Goal: Obtain resource: Obtain resource

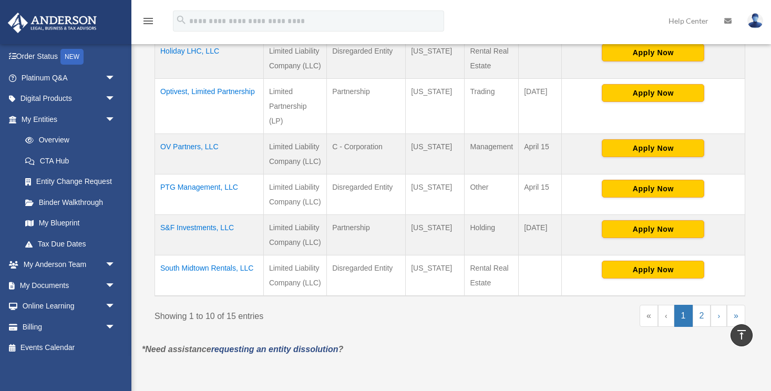
scroll to position [498, 0]
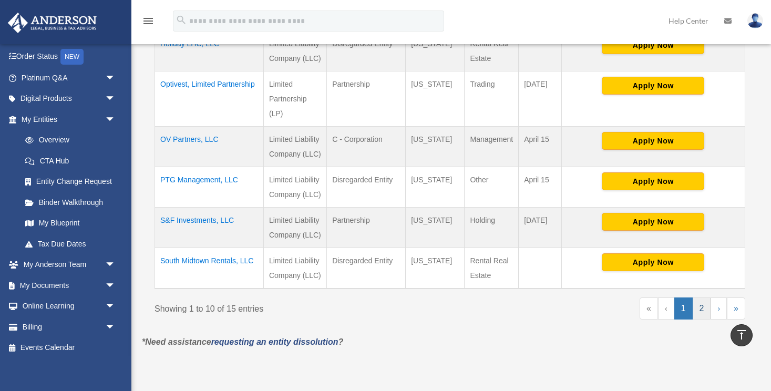
click at [701, 303] on link "2" at bounding box center [702, 308] width 18 height 22
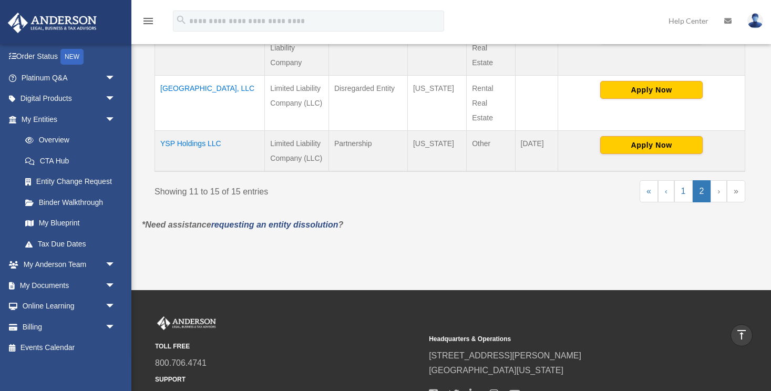
scroll to position [398, 0]
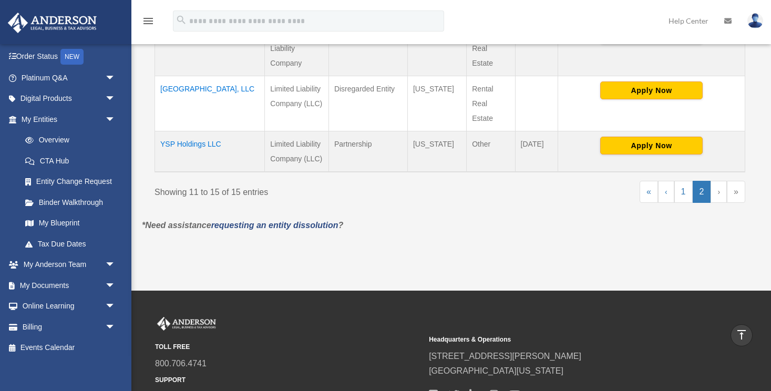
click at [191, 143] on td "YSP Holdings LLC" at bounding box center [210, 151] width 110 height 41
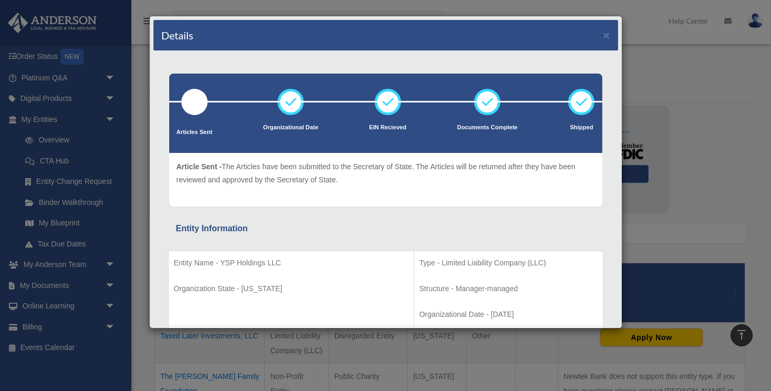
scroll to position [0, 0]
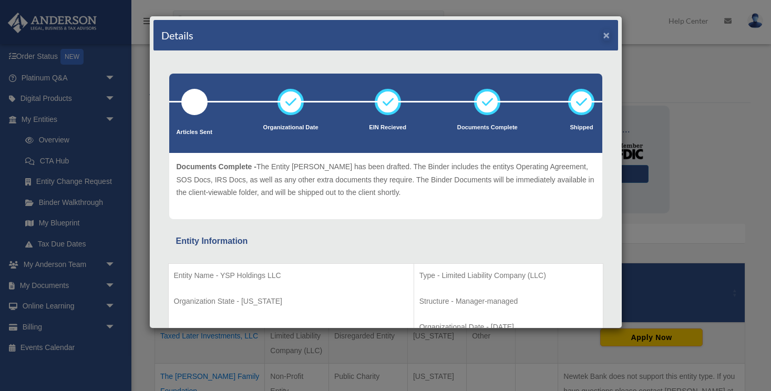
click at [606, 36] on button "×" at bounding box center [606, 34] width 7 height 11
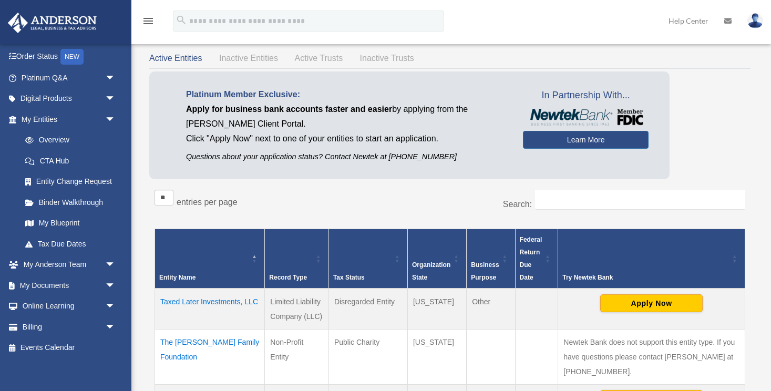
scroll to position [36, 0]
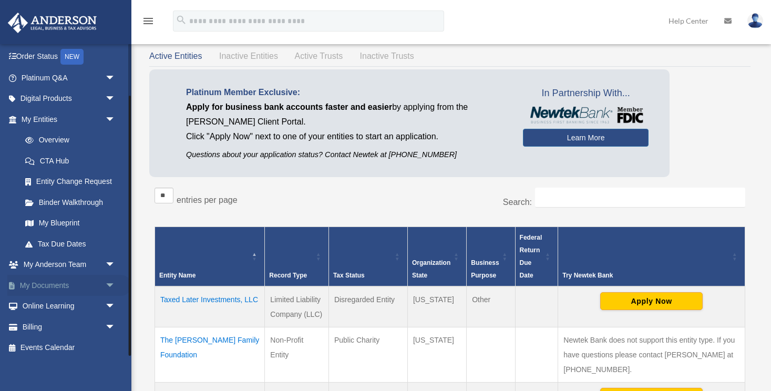
click at [110, 282] on span "arrow_drop_down" at bounding box center [115, 286] width 21 height 22
click at [49, 300] on link "Box" at bounding box center [73, 306] width 117 height 21
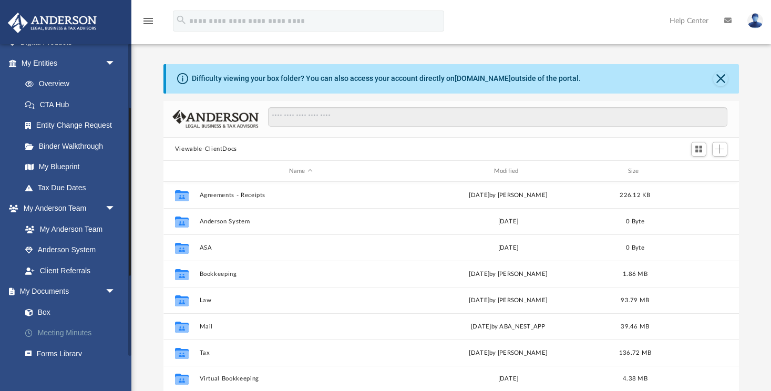
scroll to position [239, 576]
click at [58, 327] on link "Meeting Minutes" at bounding box center [73, 333] width 117 height 21
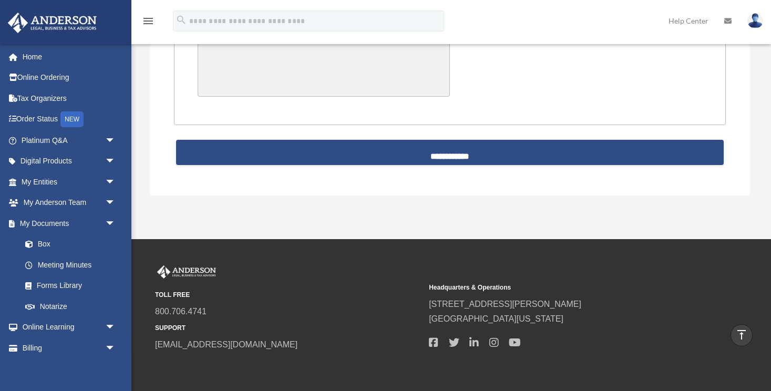
scroll to position [2462, 0]
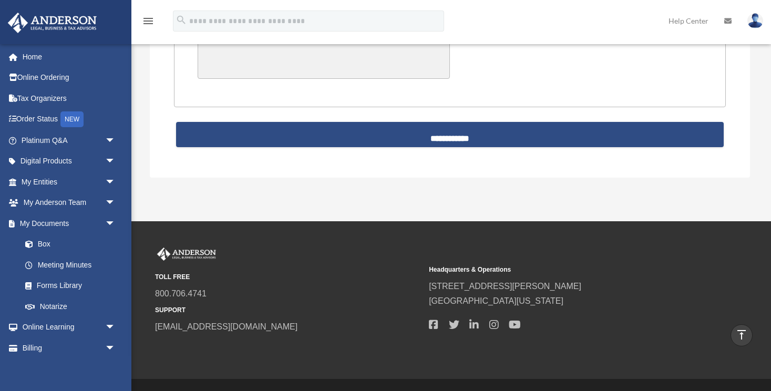
drag, startPoint x: 183, startPoint y: 120, endPoint x: 475, endPoint y: 69, distance: 295.7
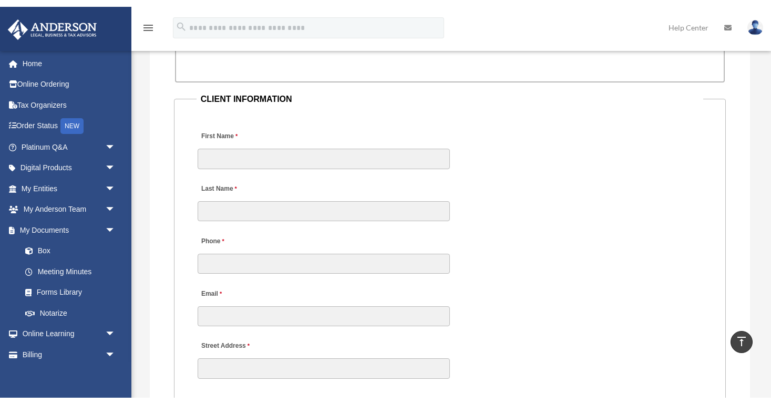
scroll to position [1041, 0]
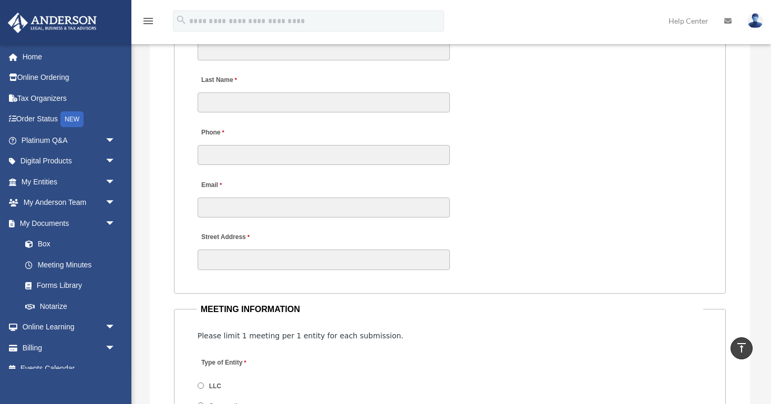
scroll to position [1118, 0]
click at [249, 234] on label "Street Address" at bounding box center [248, 237] width 100 height 14
click at [249, 249] on input "Street Address" at bounding box center [324, 259] width 252 height 20
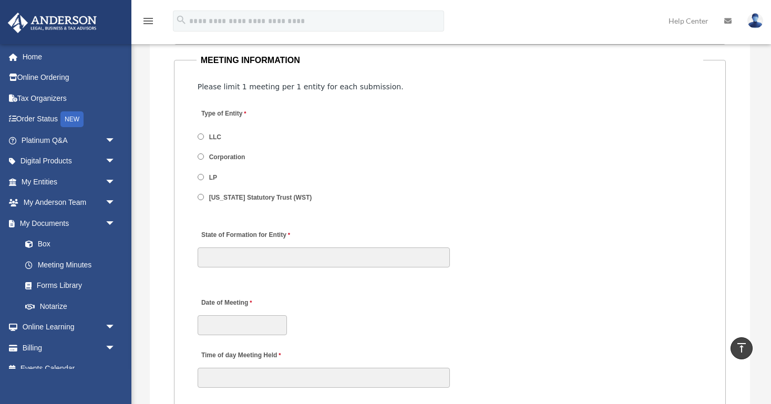
scroll to position [1368, 0]
type input "*"
click at [168, 53] on div "Request for Meeting Minutes Please ensure the email you list is associated with…" at bounding box center [450, 380] width 600 height 1782
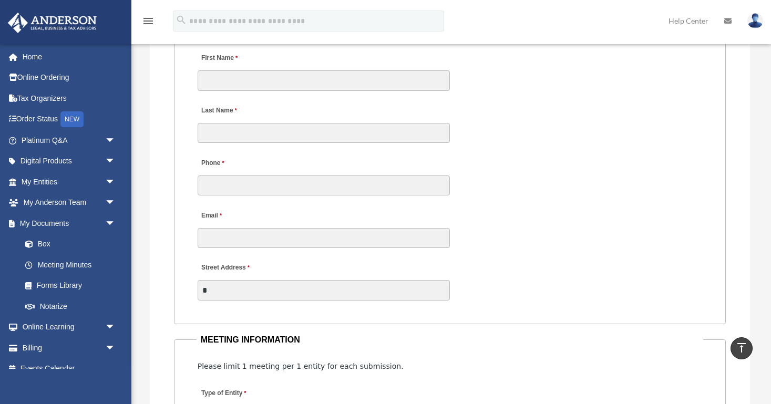
scroll to position [1088, 0]
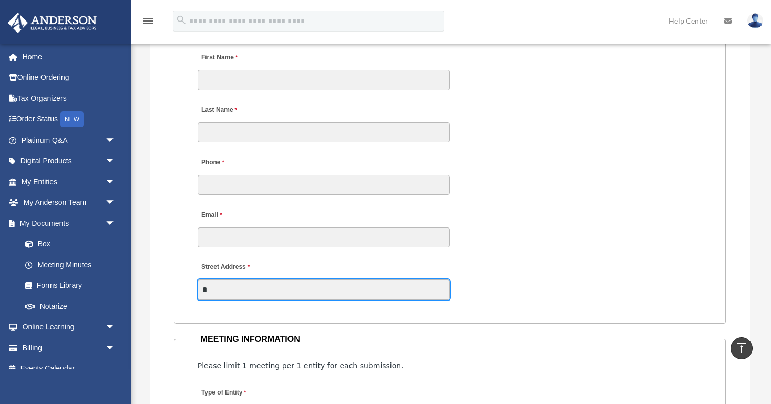
click at [211, 287] on input "*" at bounding box center [324, 290] width 252 height 20
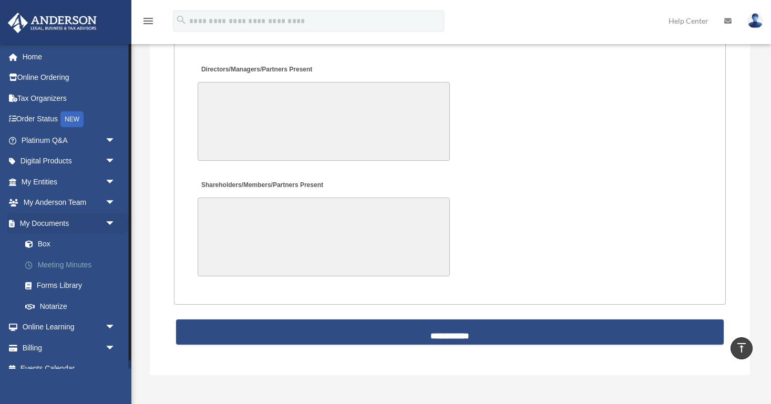
scroll to position [2267, 0]
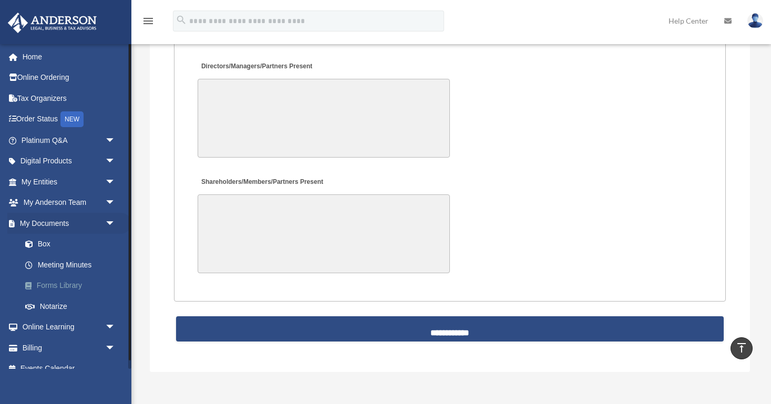
click at [59, 286] on link "Forms Library" at bounding box center [73, 285] width 117 height 21
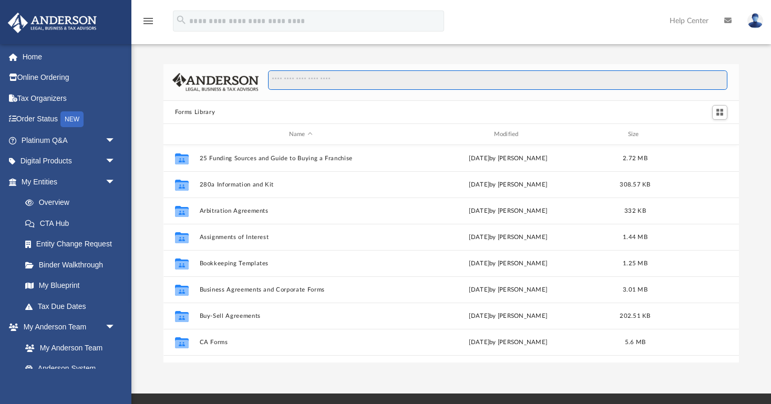
scroll to position [239, 576]
click at [322, 79] on input "Search files and folders" at bounding box center [498, 80] width 460 height 20
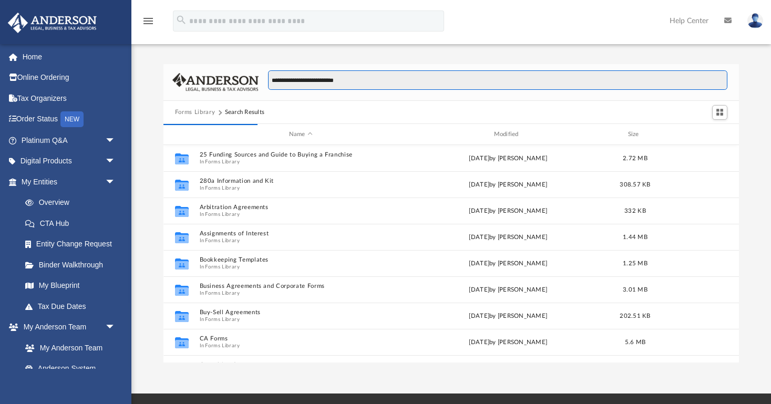
type input "**********"
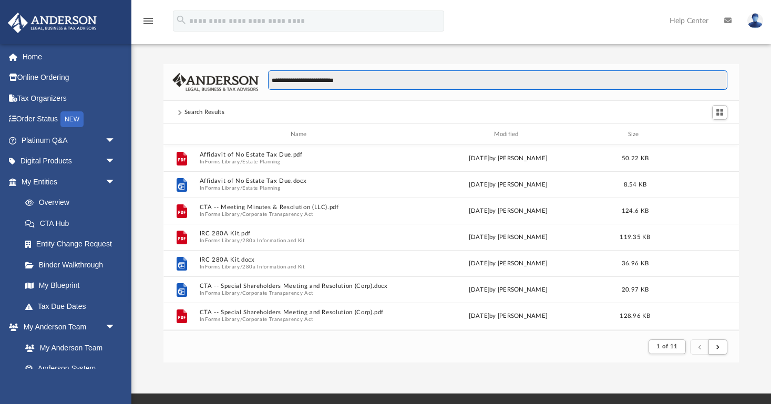
scroll to position [207, 576]
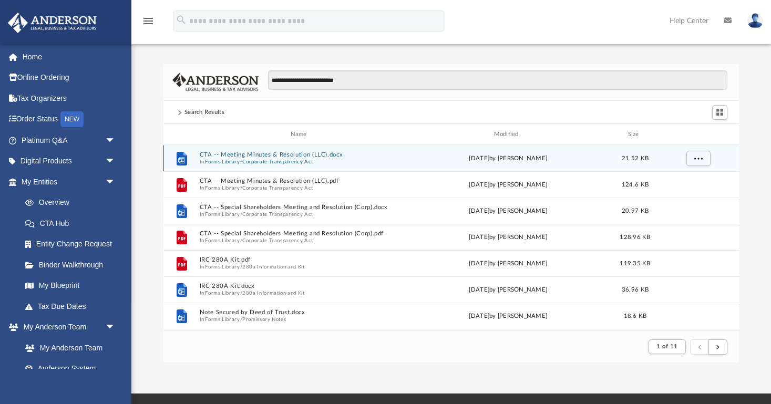
click at [293, 160] on button "Corporate Transparency Act" at bounding box center [277, 162] width 71 height 7
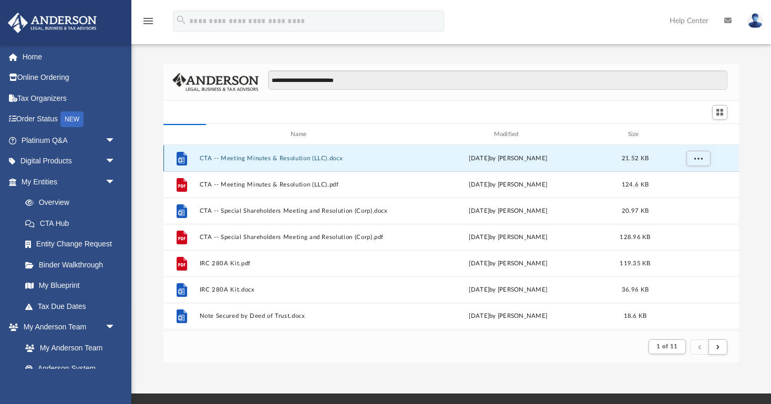
scroll to position [239, 576]
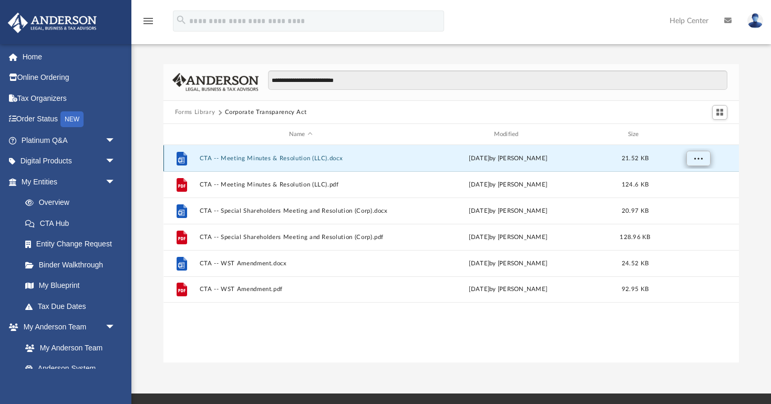
click at [700, 159] on span "More options" at bounding box center [698, 159] width 8 height 6
click at [692, 178] on li "Preview" at bounding box center [688, 179] width 30 height 11
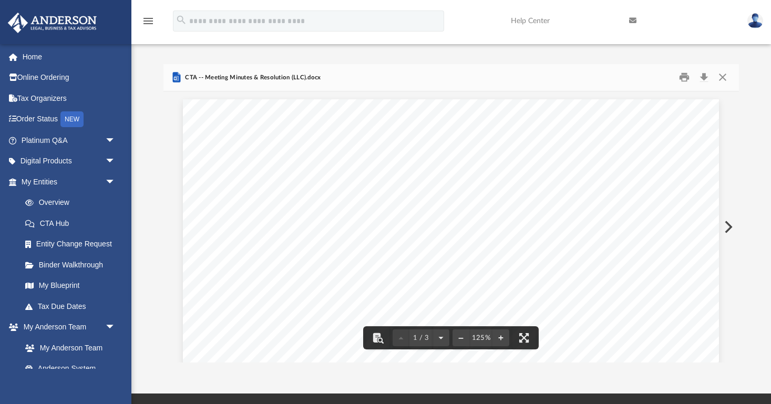
scroll to position [0, 0]
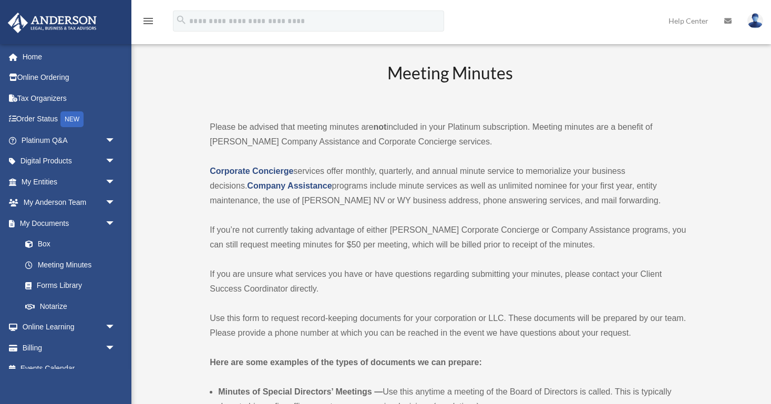
scroll to position [496, 0]
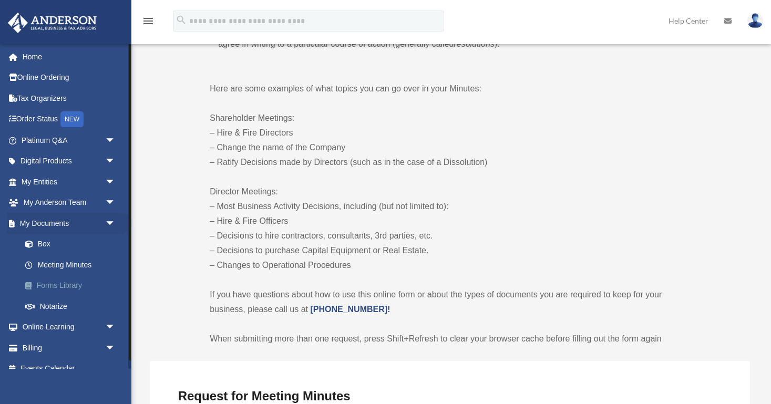
click at [76, 283] on link "Forms Library" at bounding box center [73, 285] width 117 height 21
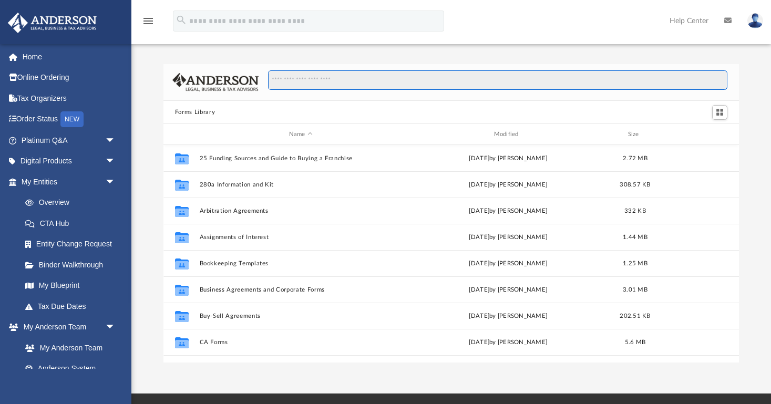
click at [315, 80] on input "Search files and folders" at bounding box center [498, 80] width 460 height 20
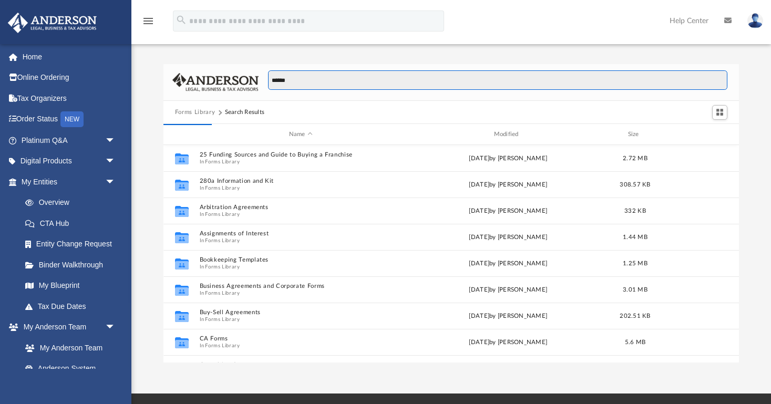
scroll to position [207, 576]
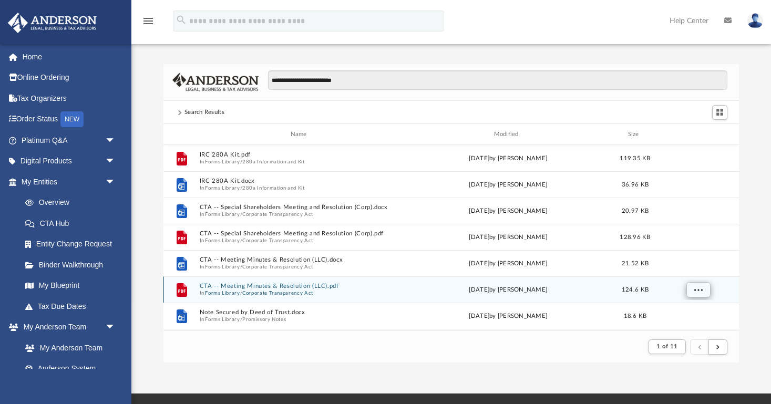
click at [698, 290] on span "More options" at bounding box center [698, 290] width 8 height 6
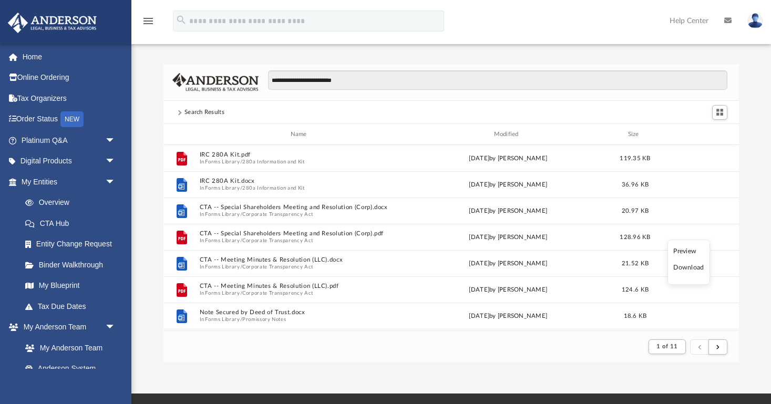
click at [690, 251] on li "Preview" at bounding box center [688, 251] width 30 height 11
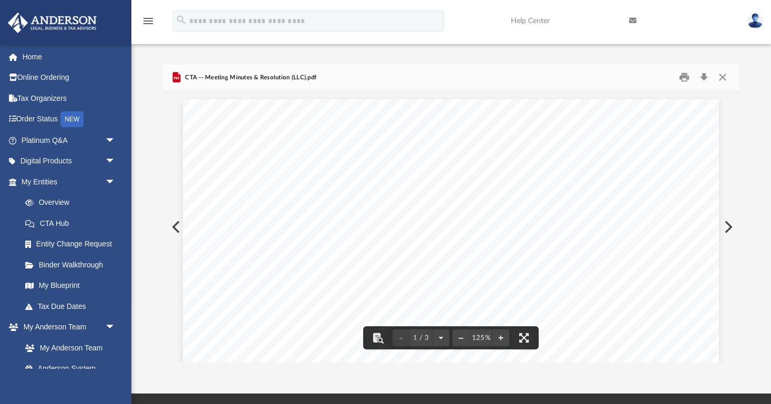
scroll to position [0, 0]
click at [722, 77] on button "Close" at bounding box center [722, 77] width 19 height 16
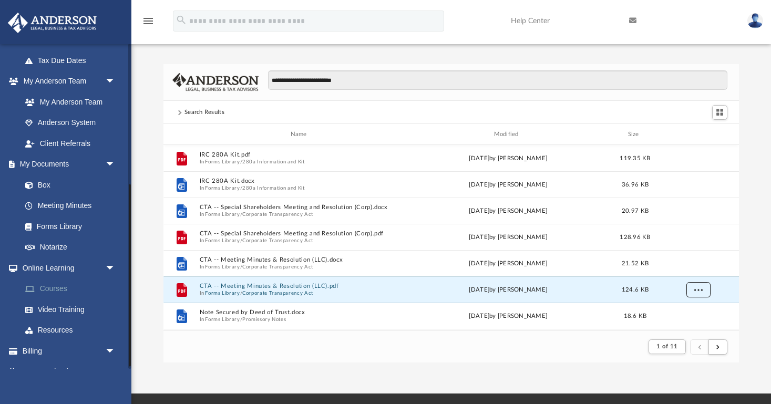
scroll to position [254, 0]
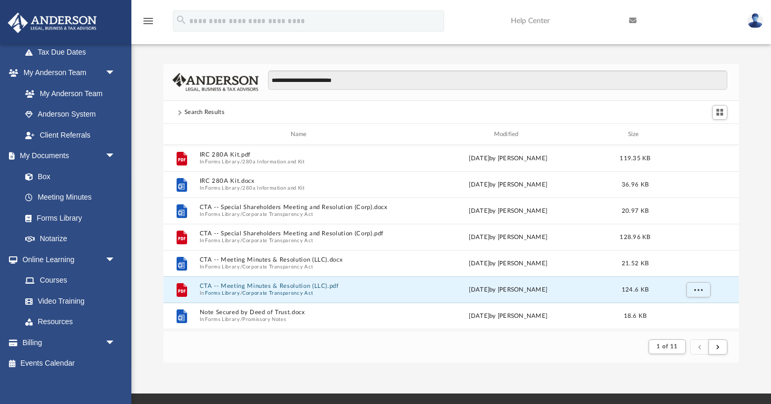
click at [183, 112] on span at bounding box center [179, 112] width 9 height 4
click at [179, 114] on span at bounding box center [179, 112] width 5 height 5
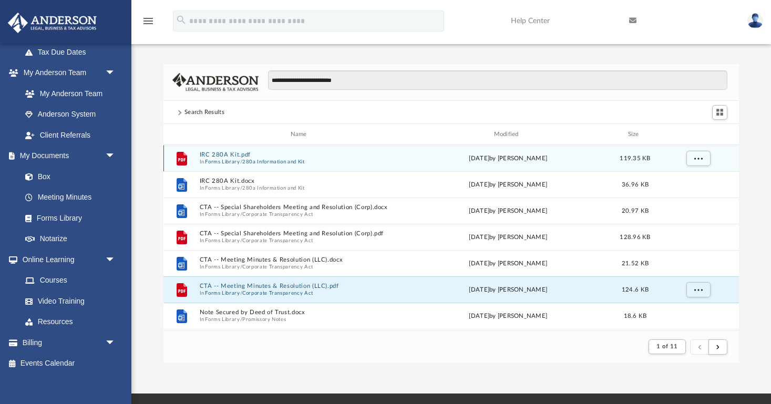
scroll to position [0, 0]
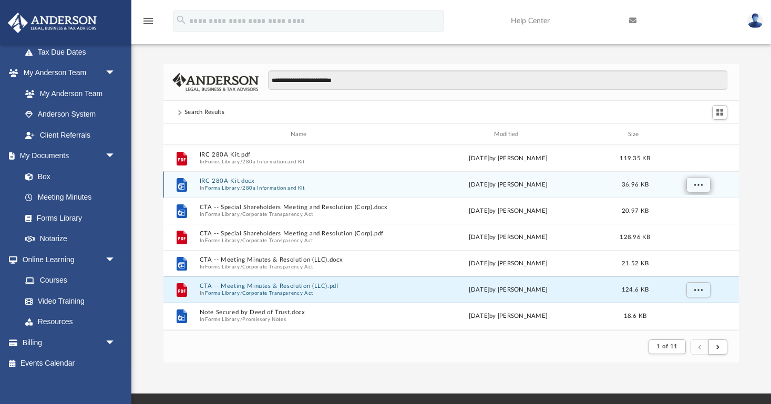
click at [702, 185] on span "More options" at bounding box center [698, 185] width 8 height 6
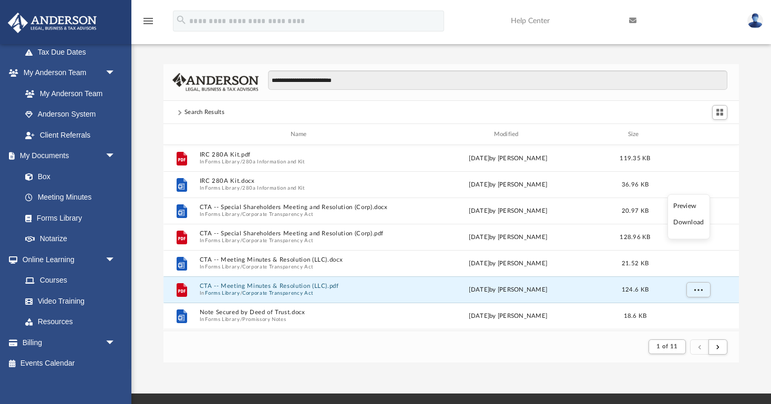
click at [689, 209] on li "Preview" at bounding box center [688, 205] width 30 height 11
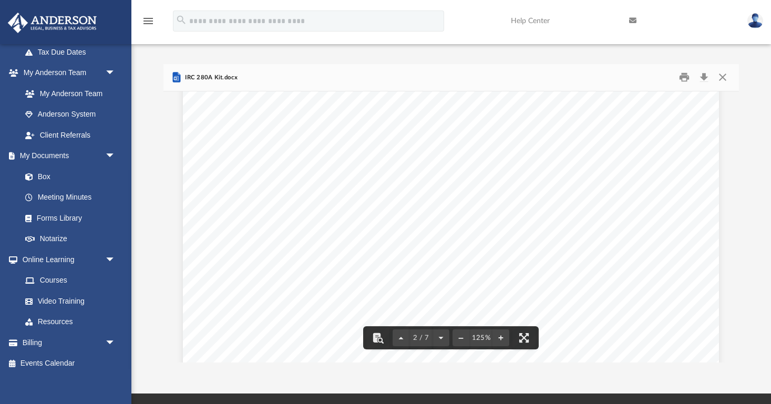
scroll to position [982, 0]
click at [722, 78] on button "Close" at bounding box center [722, 77] width 19 height 16
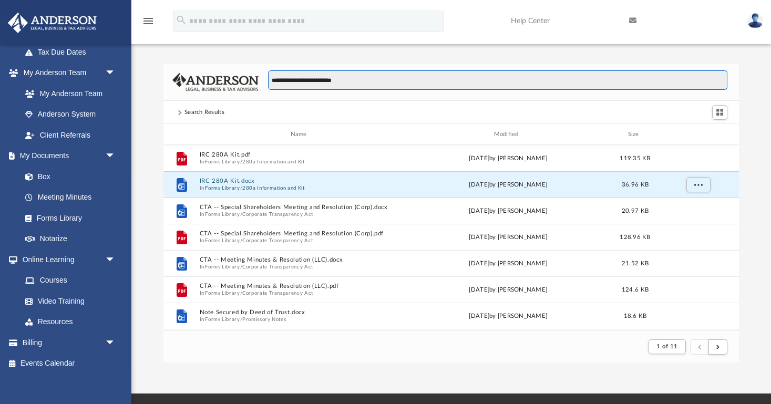
click at [361, 76] on input "**********" at bounding box center [498, 80] width 460 height 20
type input "*"
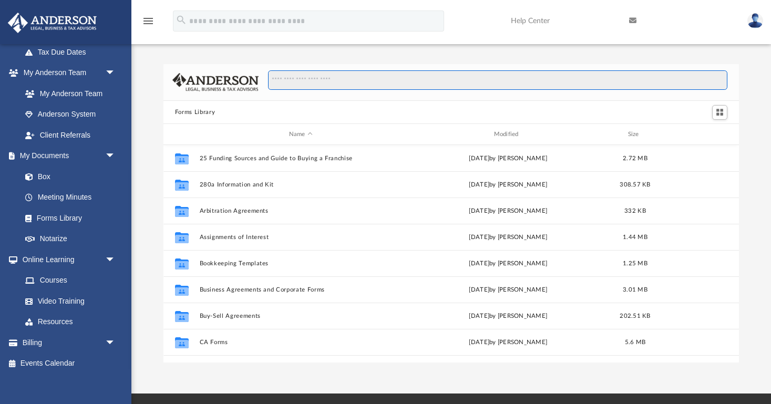
scroll to position [239, 576]
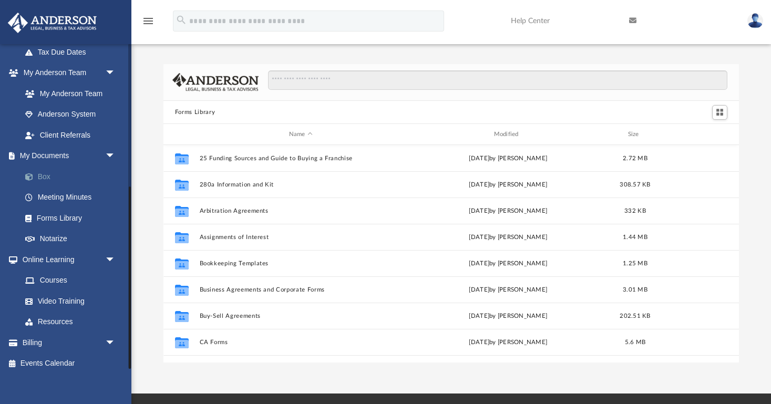
click at [50, 174] on link "Box" at bounding box center [73, 176] width 117 height 21
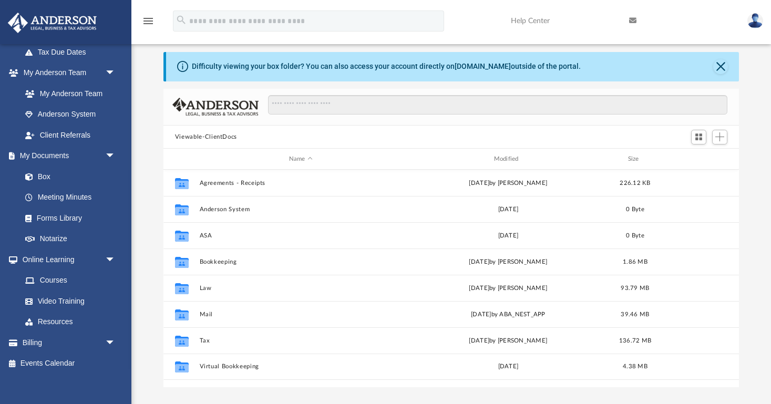
scroll to position [22, 0]
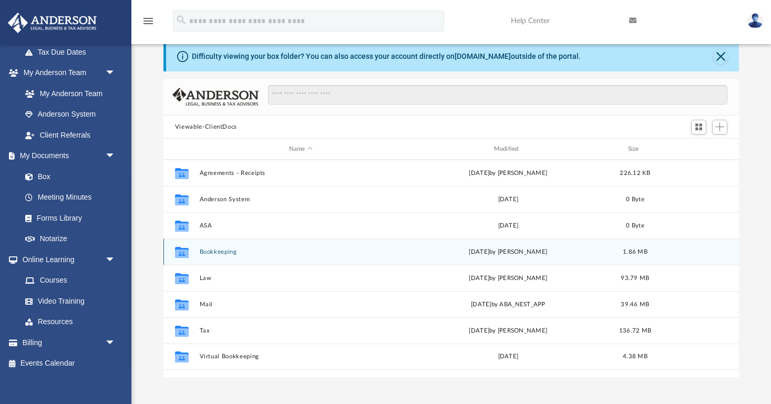
click at [214, 251] on button "Bookkeeping" at bounding box center [300, 252] width 203 height 7
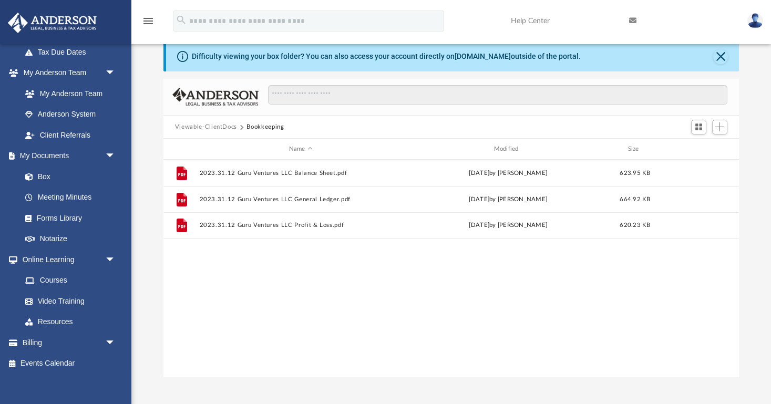
click at [214, 251] on div "File 2023.31.12 Guru Ventures LLC Balance Sheet.pdf [DATE] by [PERSON_NAME] 623…" at bounding box center [450, 269] width 575 height 218
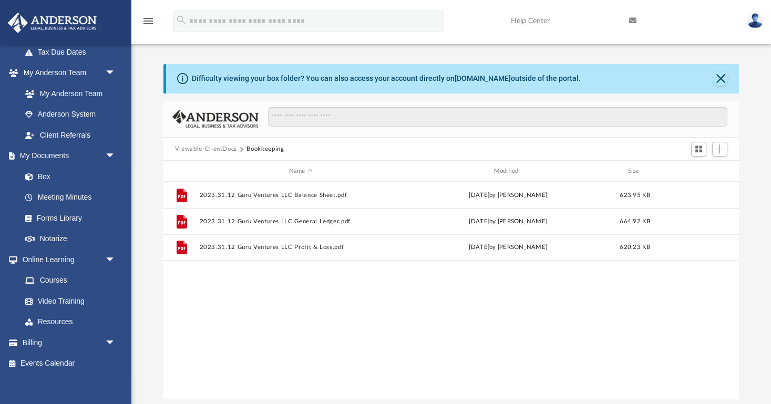
scroll to position [0, 0]
click at [723, 77] on button "Close" at bounding box center [720, 78] width 15 height 15
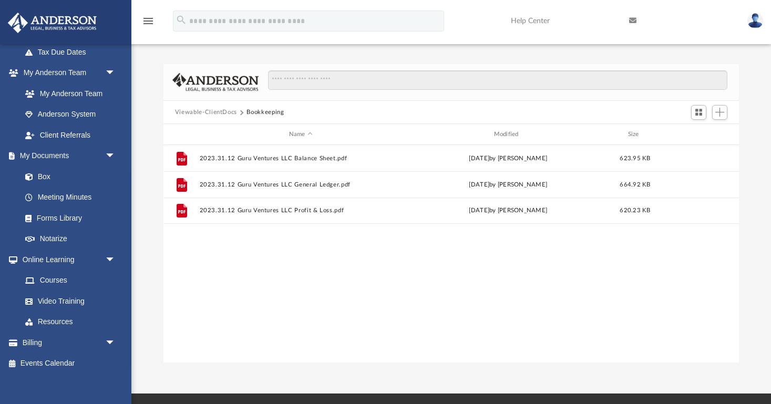
click at [216, 114] on button "Viewable-ClientDocs" at bounding box center [206, 112] width 62 height 9
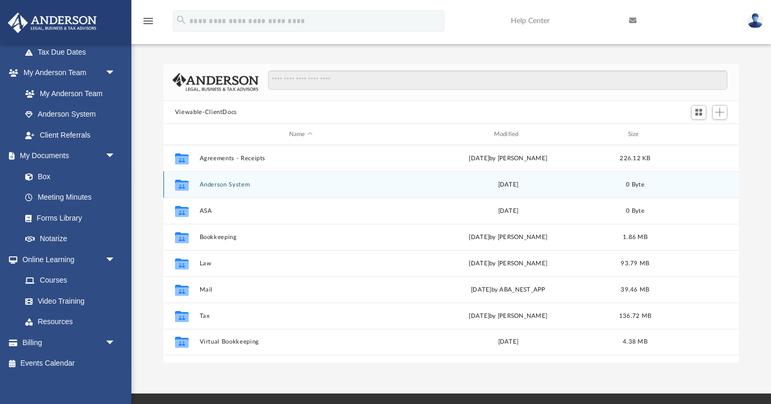
click at [215, 186] on button "Anderson System" at bounding box center [300, 184] width 203 height 7
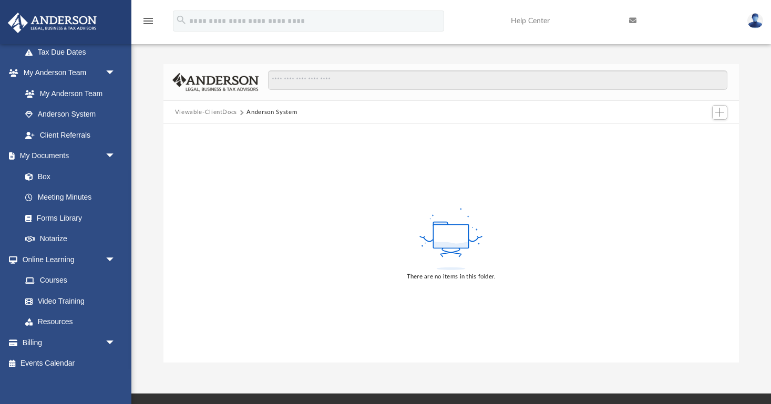
click at [213, 110] on button "Viewable-ClientDocs" at bounding box center [206, 112] width 62 height 9
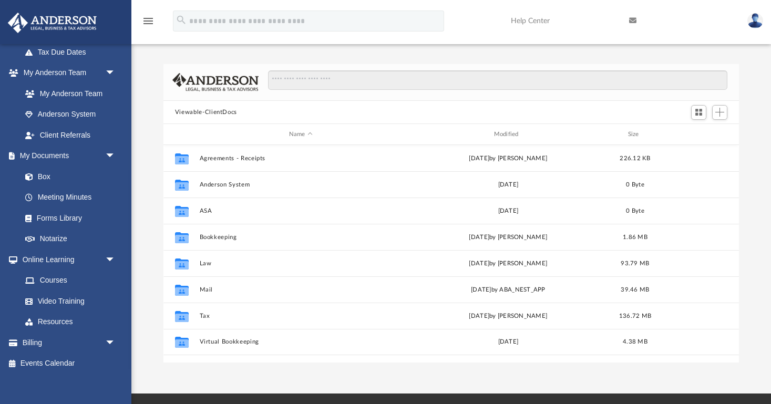
scroll to position [239, 576]
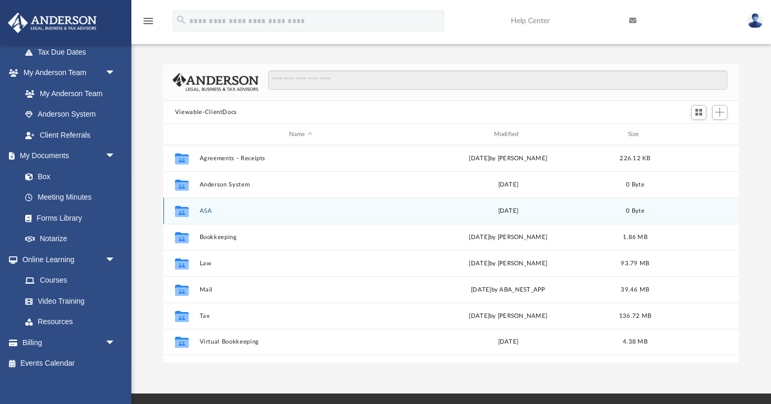
click at [212, 211] on button "ASA" at bounding box center [300, 211] width 203 height 7
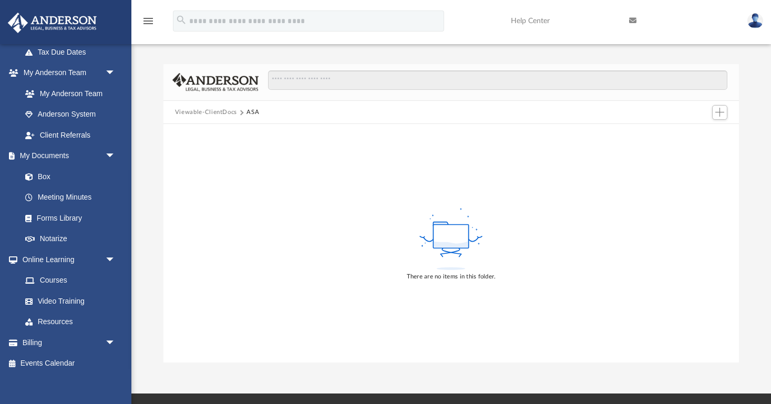
click at [214, 112] on button "Viewable-ClientDocs" at bounding box center [206, 112] width 62 height 9
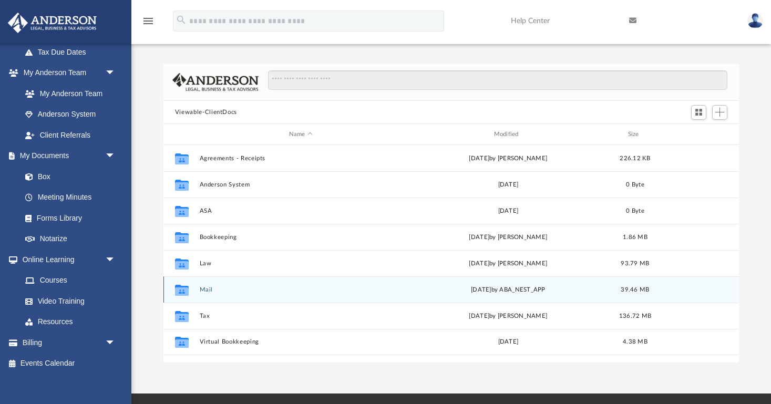
click at [183, 290] on icon "grid" at bounding box center [182, 290] width 14 height 11
